Goal: Task Accomplishment & Management: Complete application form

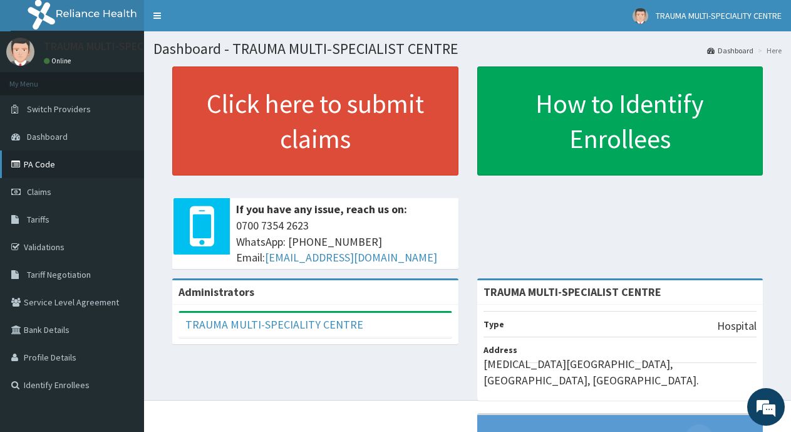
click at [44, 168] on link "PA Code" at bounding box center [72, 164] width 144 height 28
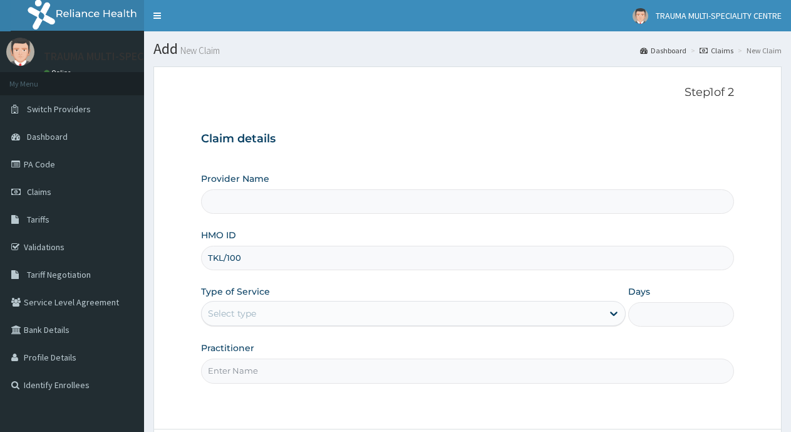
type input "TKL/1005"
type input "TRAUMA MULTI-SPECIALIST CENTRE"
type input "TKL/10051/A"
click at [284, 317] on div "Select type" at bounding box center [402, 313] width 400 height 20
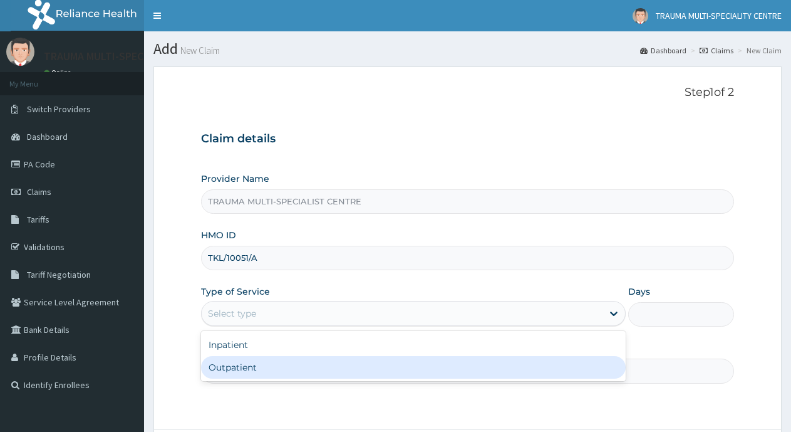
click at [314, 361] on div "Outpatient" at bounding box center [413, 367] width 424 height 23
type input "1"
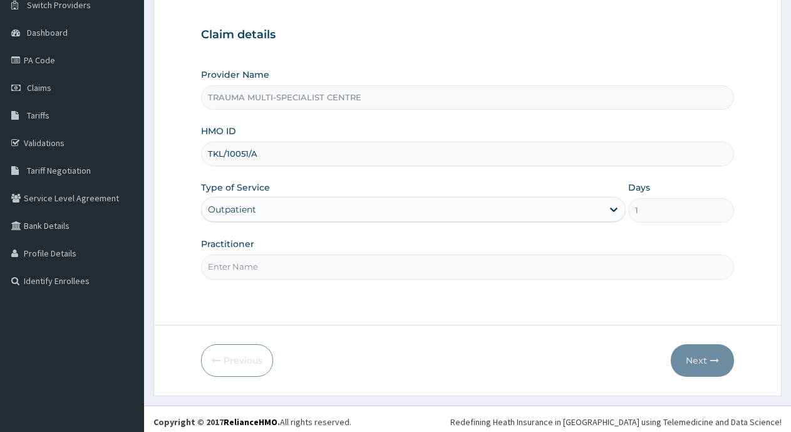
scroll to position [110, 0]
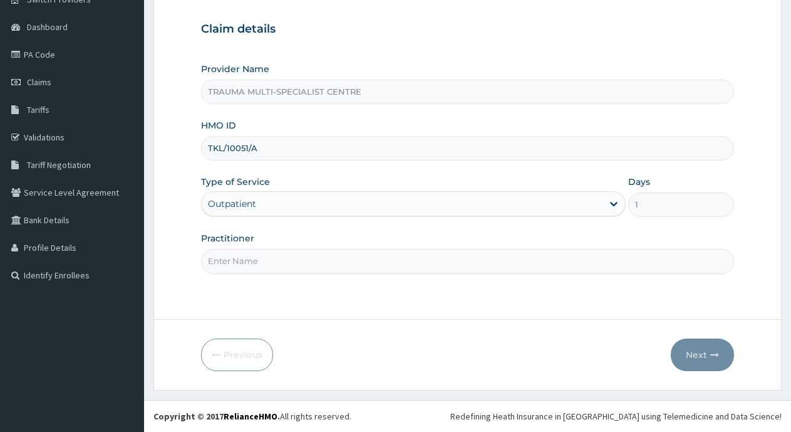
click at [321, 262] on input "Practitioner" at bounding box center [467, 261] width 533 height 24
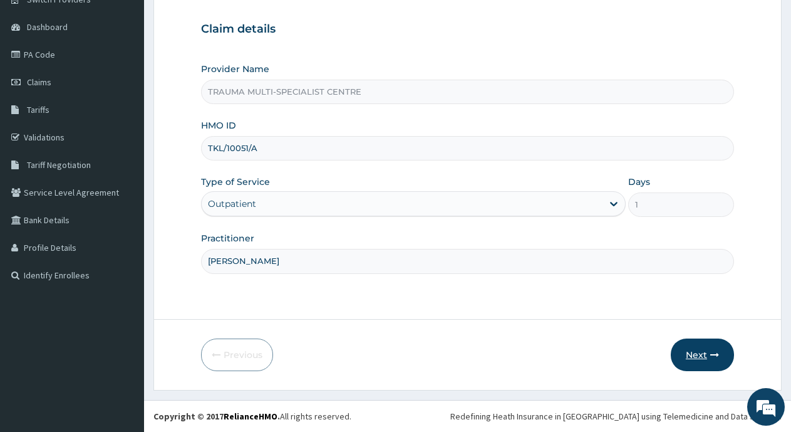
type input "ANTHONY"
click at [703, 351] on button "Next" at bounding box center [702, 354] width 63 height 33
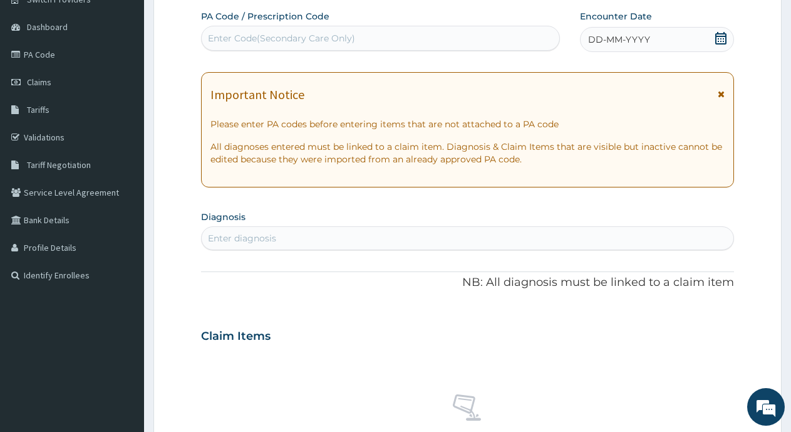
click at [304, 34] on div "Enter Code(Secondary Care Only)" at bounding box center [281, 38] width 147 height 13
paste input "PA/D1A6FF"
type input "PA/D1A6FF"
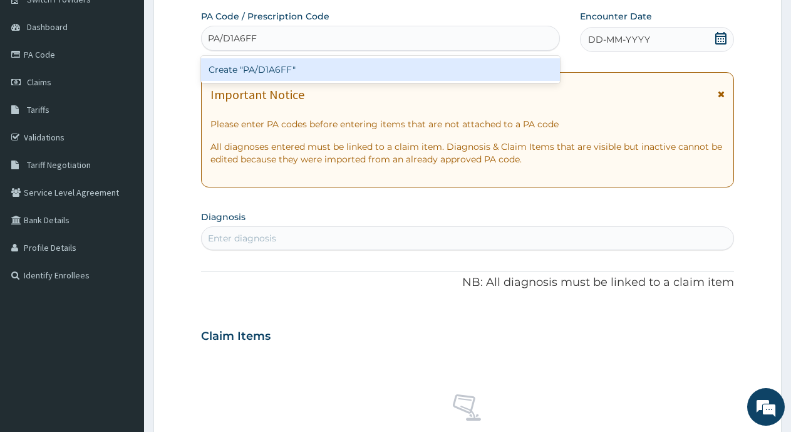
click at [271, 63] on div "Create "PA/D1A6FF"" at bounding box center [380, 69] width 359 height 23
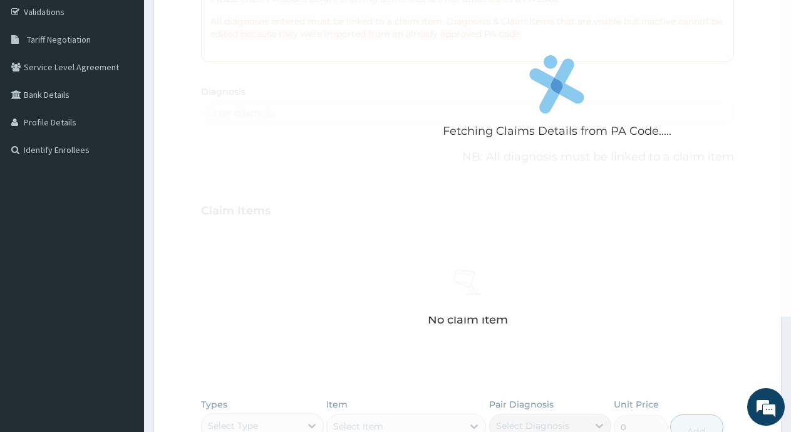
scroll to position [172, 0]
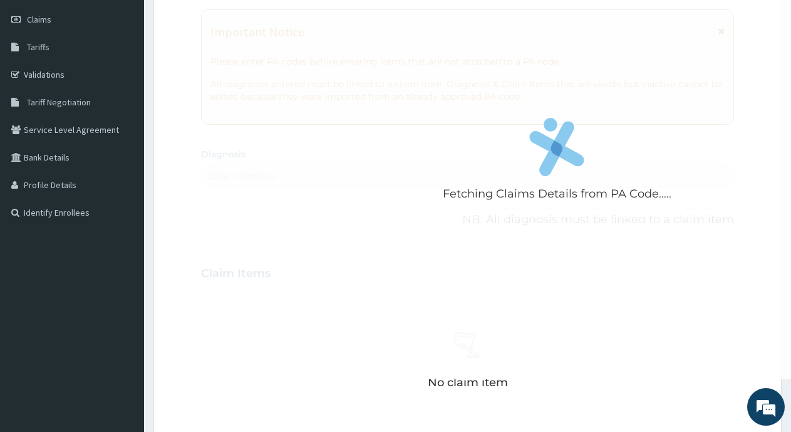
click at [504, 204] on div "Fetching Claims Details from PA Code....." at bounding box center [557, 163] width 712 height 432
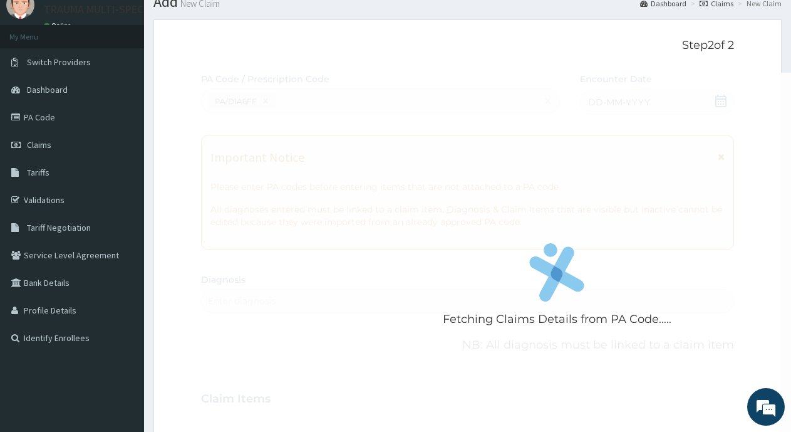
click at [381, 126] on div "Fetching Claims Details from PA Code....." at bounding box center [557, 289] width 712 height 432
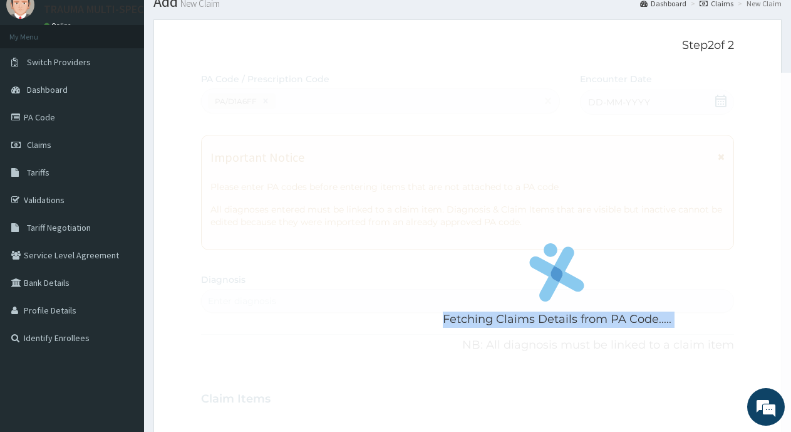
click at [381, 126] on div "Fetching Claims Details from PA Code....." at bounding box center [557, 289] width 712 height 432
click at [465, 175] on div "Fetching Claims Details from PA Code....." at bounding box center [557, 289] width 712 height 432
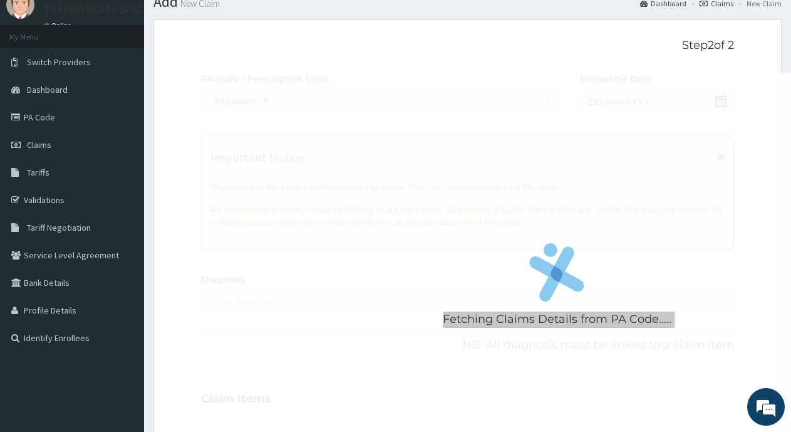
scroll to position [0, 0]
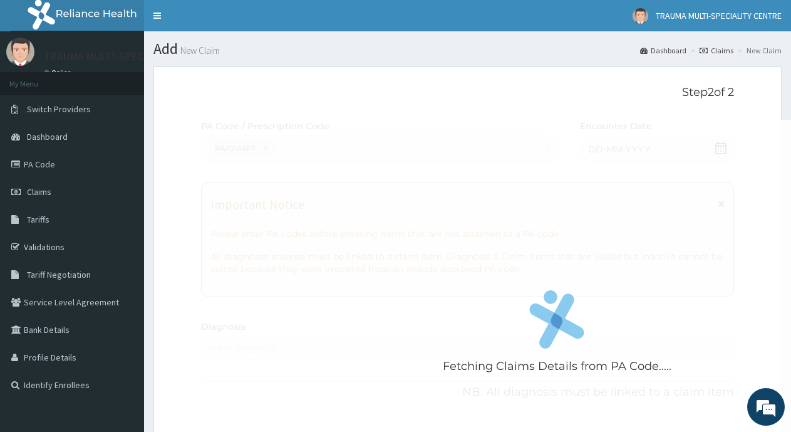
click at [480, 283] on div "Fetching Claims Details from PA Code....." at bounding box center [557, 336] width 712 height 432
